Goal: Navigation & Orientation: Go to known website

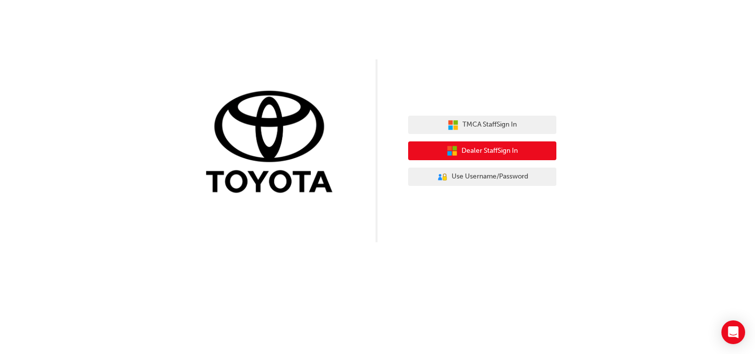
click at [469, 151] on span "Dealer Staff Sign In" at bounding box center [489, 150] width 56 height 11
